Goal: Transaction & Acquisition: Purchase product/service

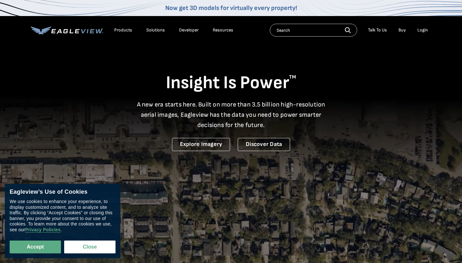
click at [423, 31] on div "Login" at bounding box center [422, 30] width 11 height 6
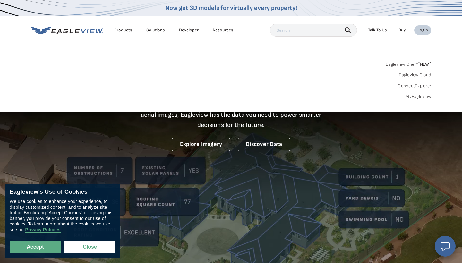
click at [411, 99] on div "Search Products Our Product Areas Imagery 1-Inch GSD Aerial Imagery *" at bounding box center [231, 82] width 462 height 60
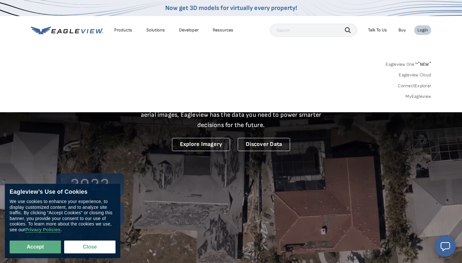
click at [411, 95] on link "MyEagleview" at bounding box center [418, 97] width 26 height 6
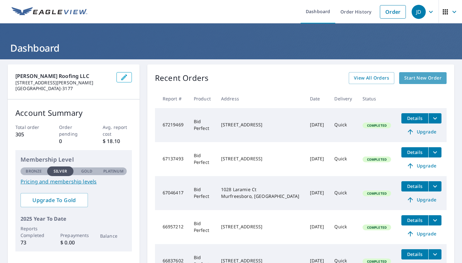
click at [423, 76] on span "Start New Order" at bounding box center [422, 78] width 37 height 8
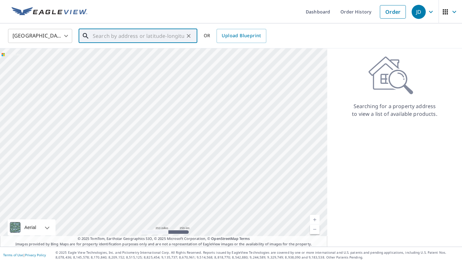
click at [172, 37] on input "text" at bounding box center [138, 36] width 91 height 18
type input "1"
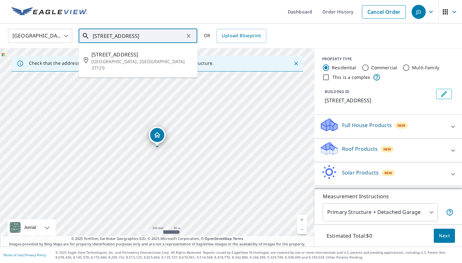
click at [112, 35] on input "[STREET_ADDRESS]" at bounding box center [138, 36] width 91 height 18
type input "[STREET_ADDRESS]"
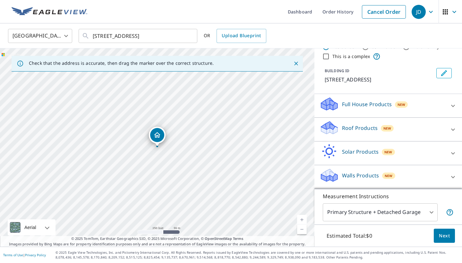
click at [346, 127] on p "Roof Products" at bounding box center [360, 128] width 36 height 8
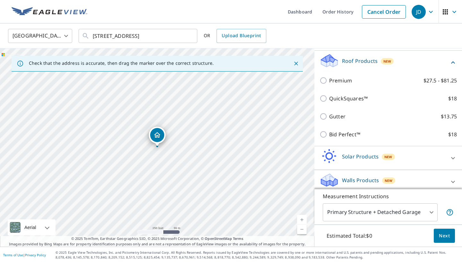
scroll to position [91, 0]
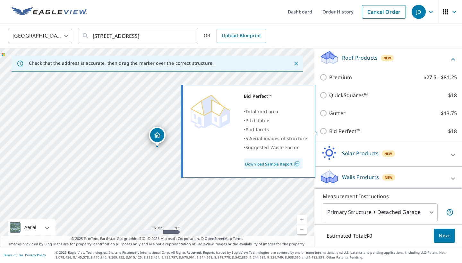
click at [323, 131] on input "Bid Perfect™ $18" at bounding box center [324, 131] width 10 height 8
checkbox input "true"
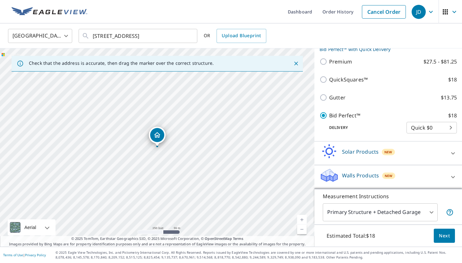
scroll to position [113, 0]
click at [444, 235] on span "Next" at bounding box center [443, 236] width 11 height 8
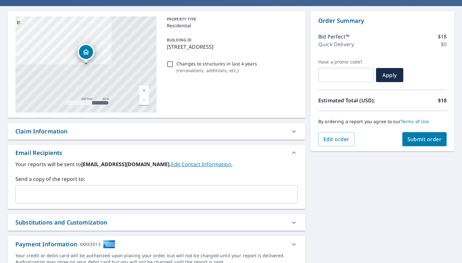
scroll to position [54, 0]
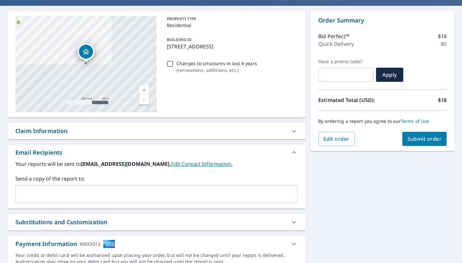
click at [192, 194] on input "text" at bounding box center [151, 194] width 267 height 12
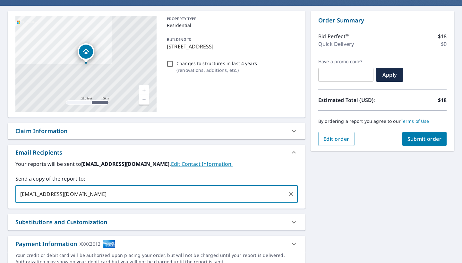
type input "taradowell30@hotmail.com"
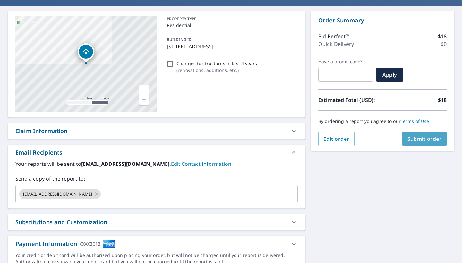
click at [417, 140] on span "Submit order" at bounding box center [424, 138] width 34 height 7
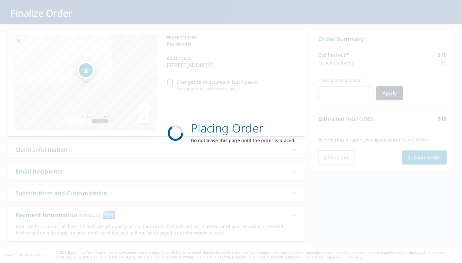
scroll to position [35, 0]
